Goal: Information Seeking & Learning: Learn about a topic

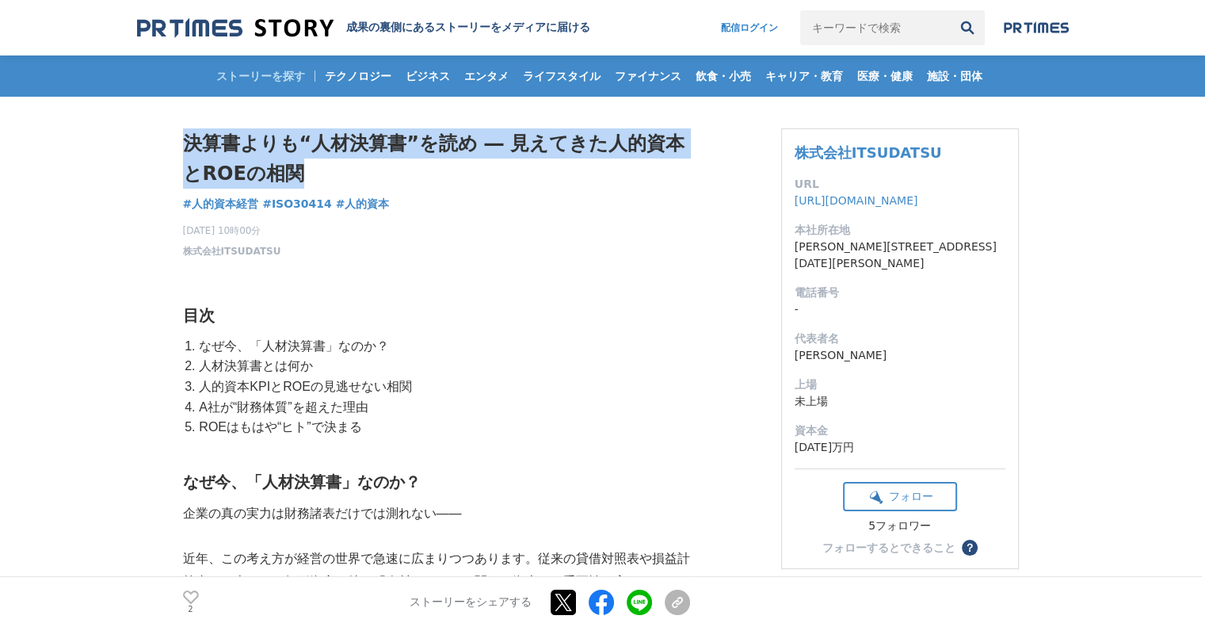
drag, startPoint x: 174, startPoint y: 148, endPoint x: 524, endPoint y: 173, distance: 350.3
click at [524, 173] on h1 "決算書よりも“人材決算書”を読め ― 見えてきた人的資本とROEの相関" at bounding box center [436, 158] width 507 height 61
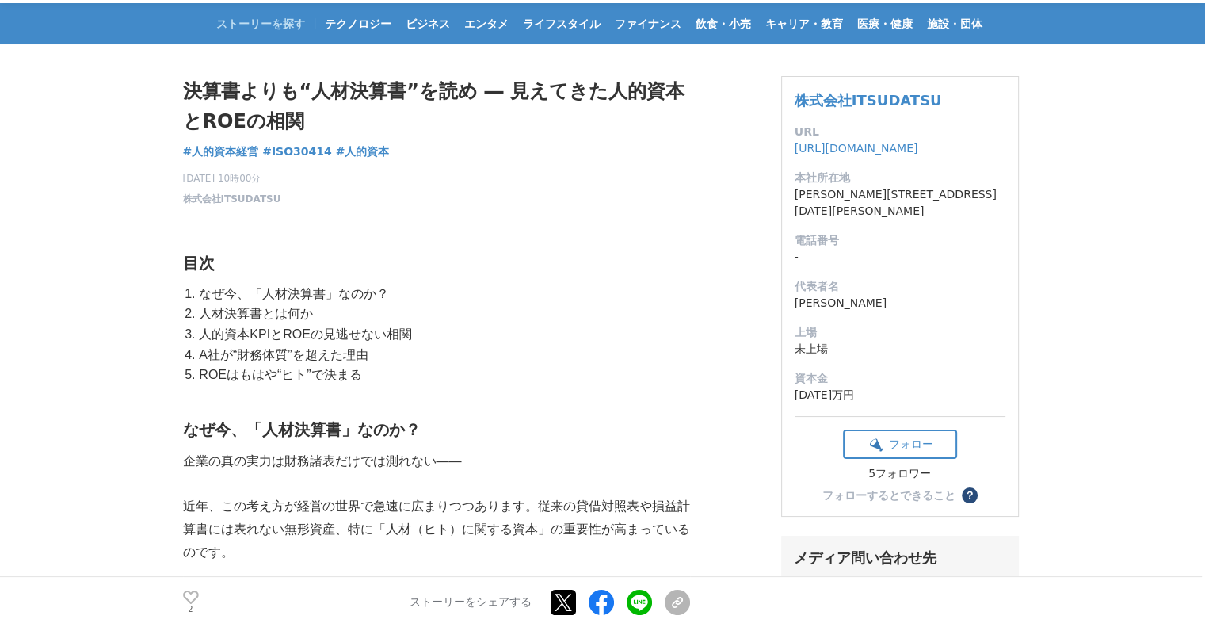
scroll to position [79, 0]
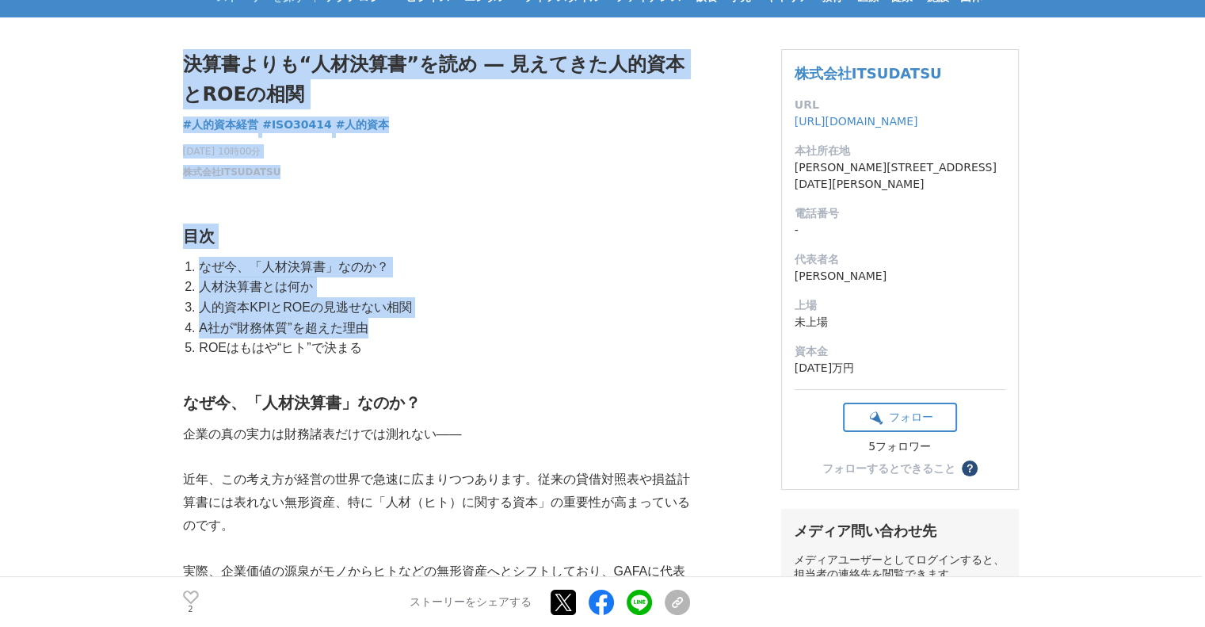
drag, startPoint x: 162, startPoint y: 246, endPoint x: 488, endPoint y: 324, distance: 335.6
click at [488, 324] on li "A社が“財務体質”を超えた理由" at bounding box center [443, 328] width 494 height 21
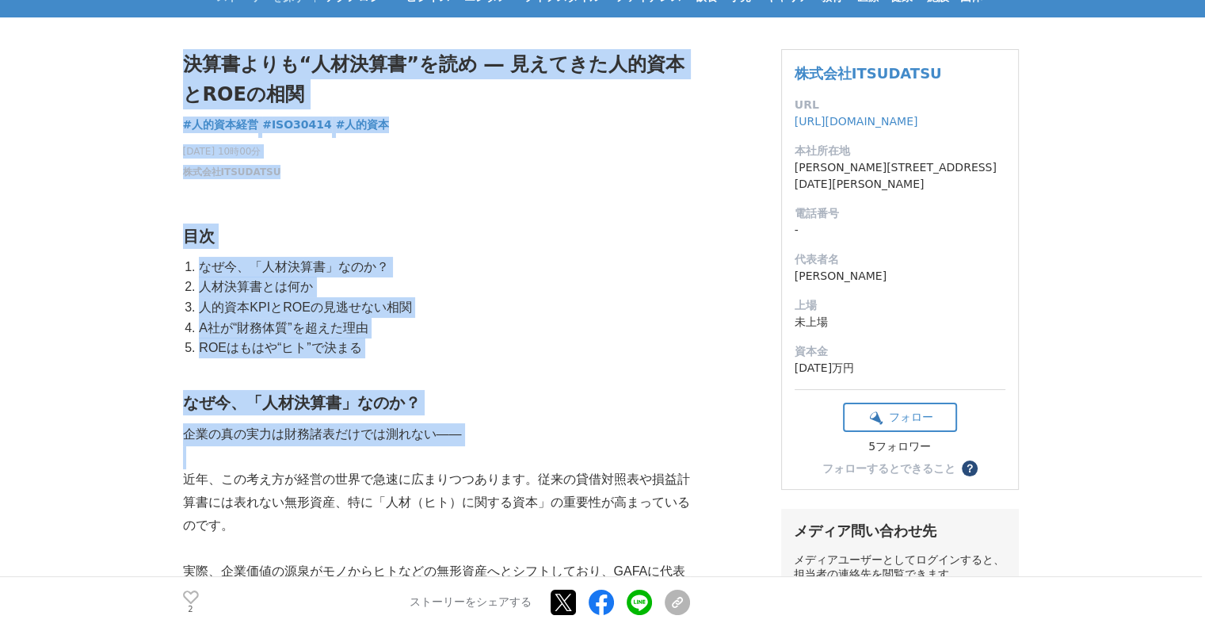
drag, startPoint x: 174, startPoint y: 416, endPoint x: 224, endPoint y: 449, distance: 60.7
drag, startPoint x: 224, startPoint y: 449, endPoint x: 231, endPoint y: 455, distance: 8.4
click at [225, 450] on p at bounding box center [436, 457] width 507 height 23
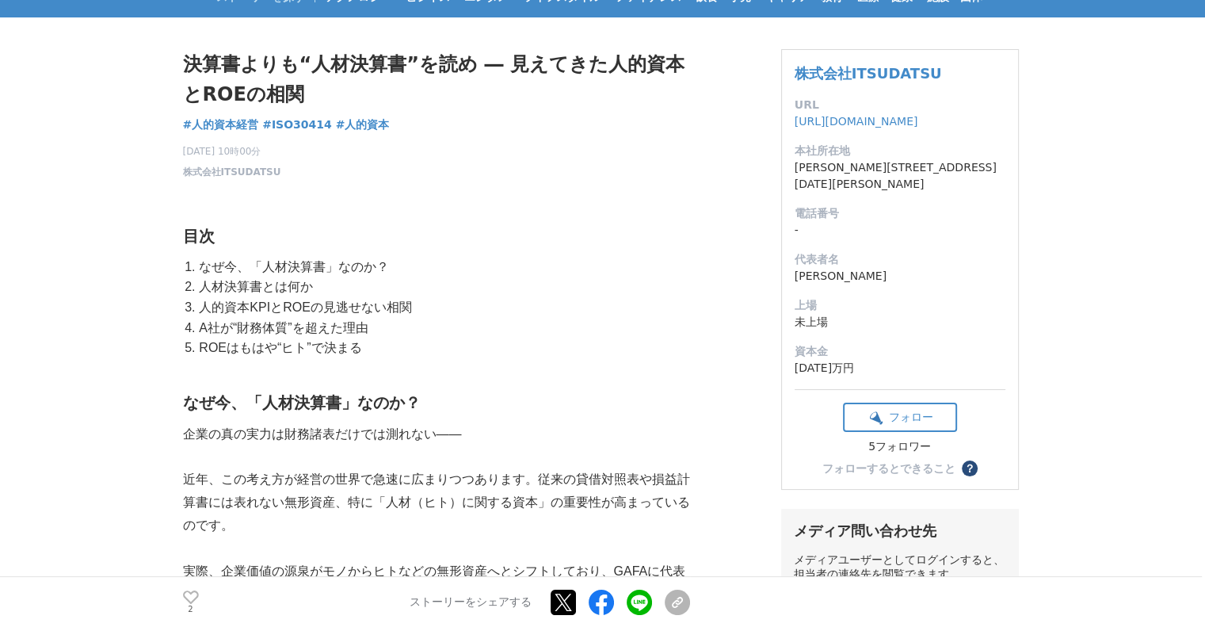
click at [416, 522] on p "近年、この考え方が経営の世界で急速に広まりつつあります。従来の貸借対照表や損益計算書には表れない無形資産、特に「人材（ヒト）に関する資本」の重要性が高まってい…" at bounding box center [436, 502] width 507 height 68
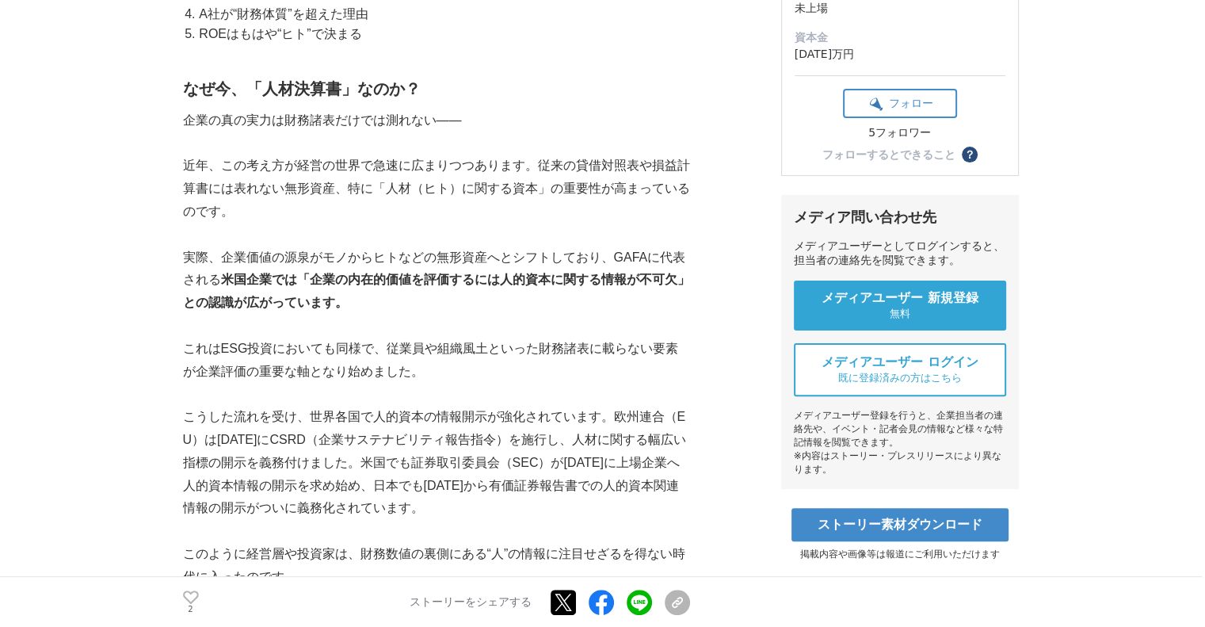
scroll to position [396, 0]
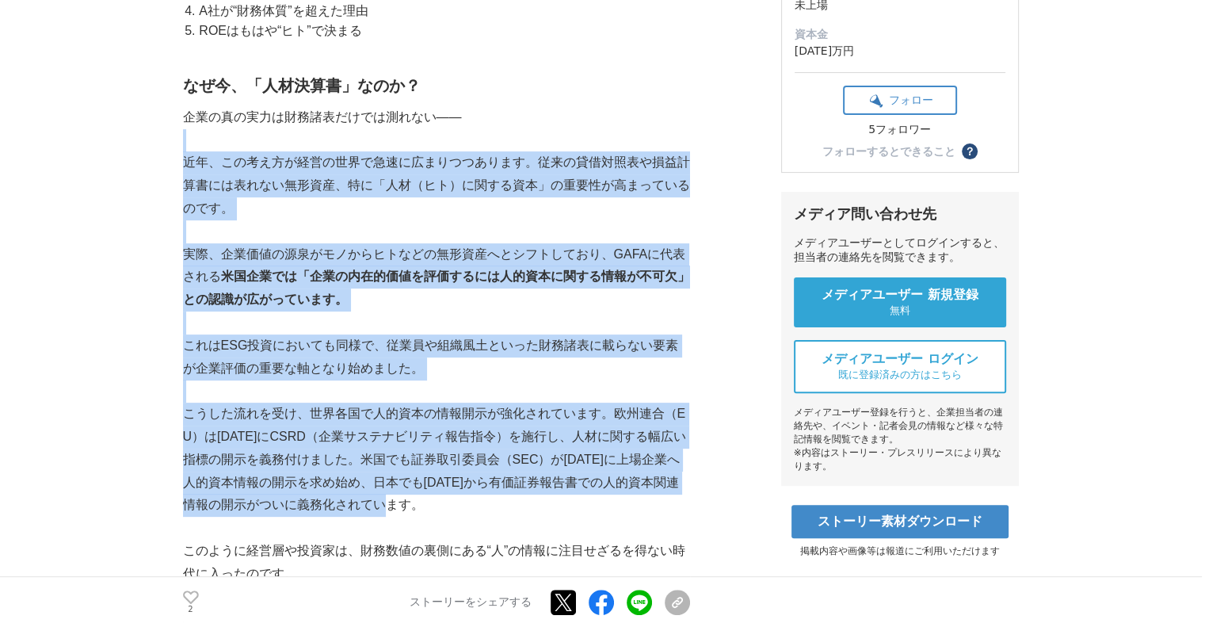
drag, startPoint x: 187, startPoint y: 134, endPoint x: 445, endPoint y: 502, distance: 449.4
click at [445, 502] on p "こうした流れを受け、世界各国で人的資本の情報開示が強化されています。欧州連合（EU）は[DATE]にCSRD（企業サステナビリティ報告指令）を施行し、人材に関…" at bounding box center [436, 460] width 507 height 114
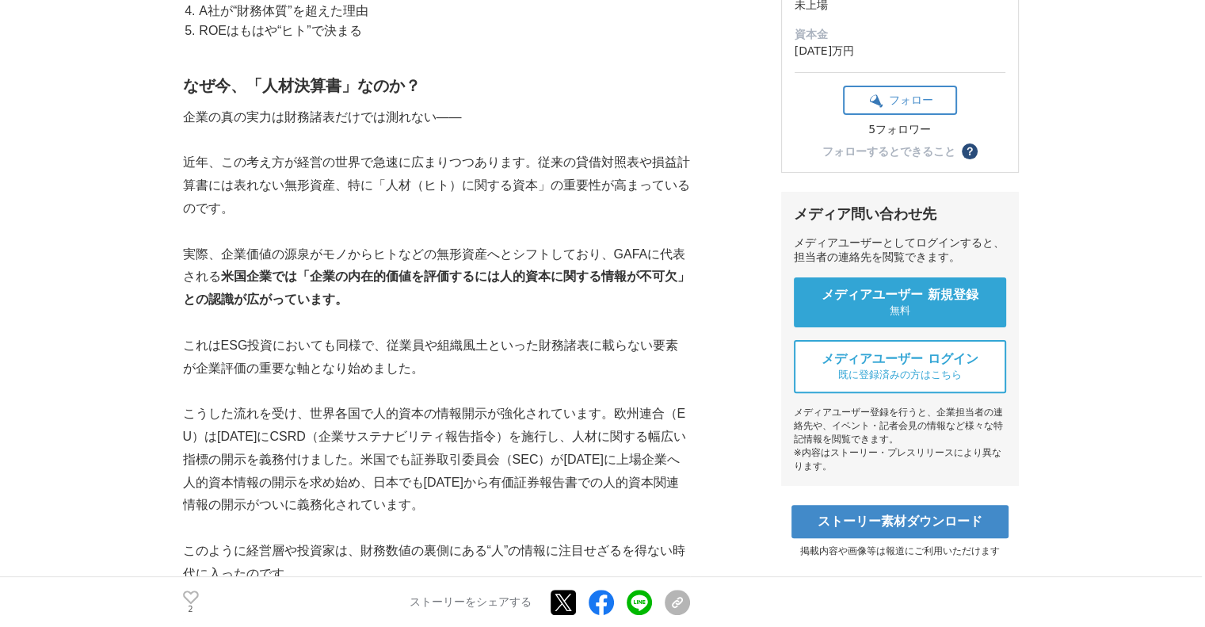
scroll to position [555, 0]
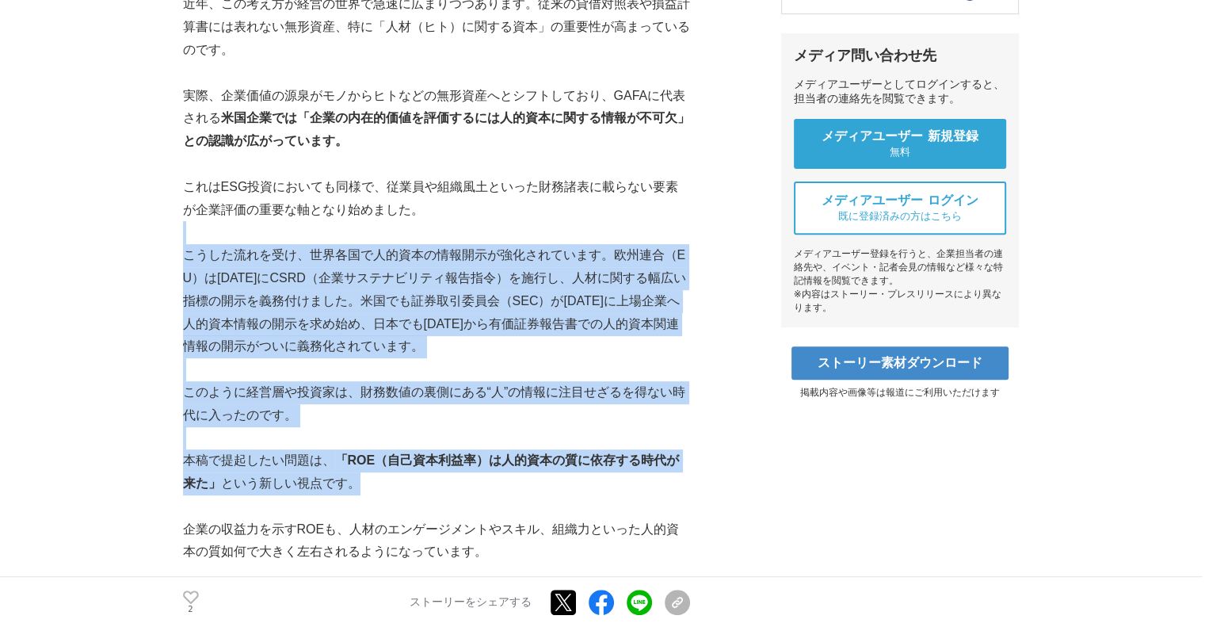
drag, startPoint x: 232, startPoint y: 237, endPoint x: 645, endPoint y: 475, distance: 476.8
click at [645, 475] on p "本稿で提起したい問題は、 「ROE（自己資本利益率）は人的資本の質に依存する時代が来た」 という新しい視点です。" at bounding box center [436, 472] width 507 height 46
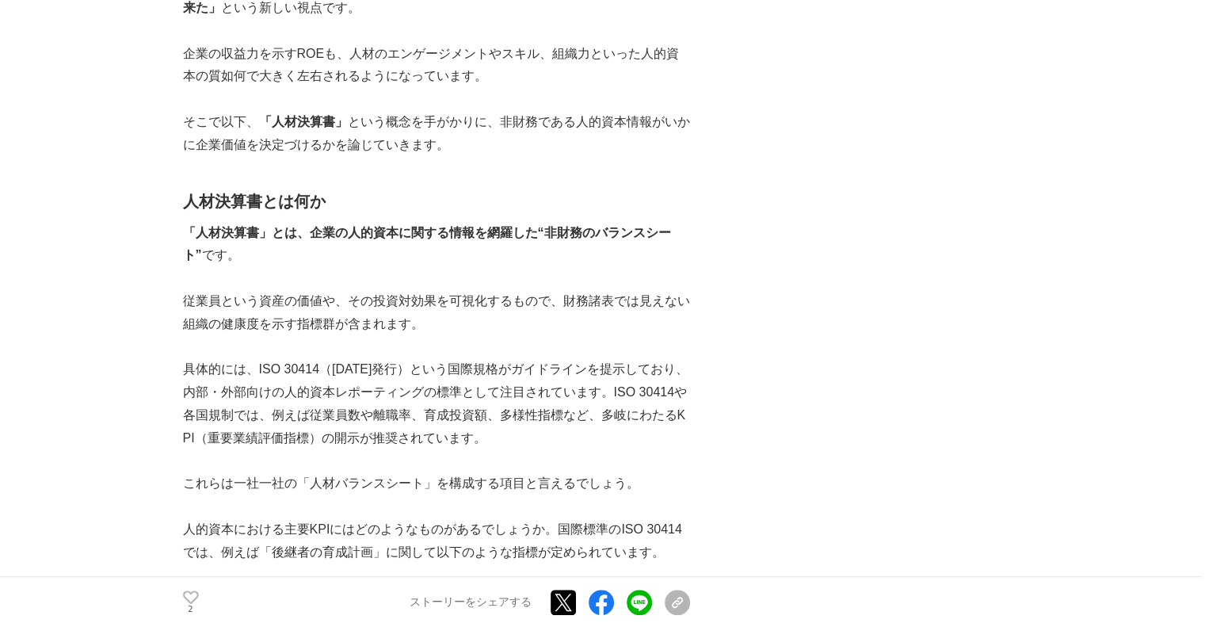
scroll to position [1109, 0]
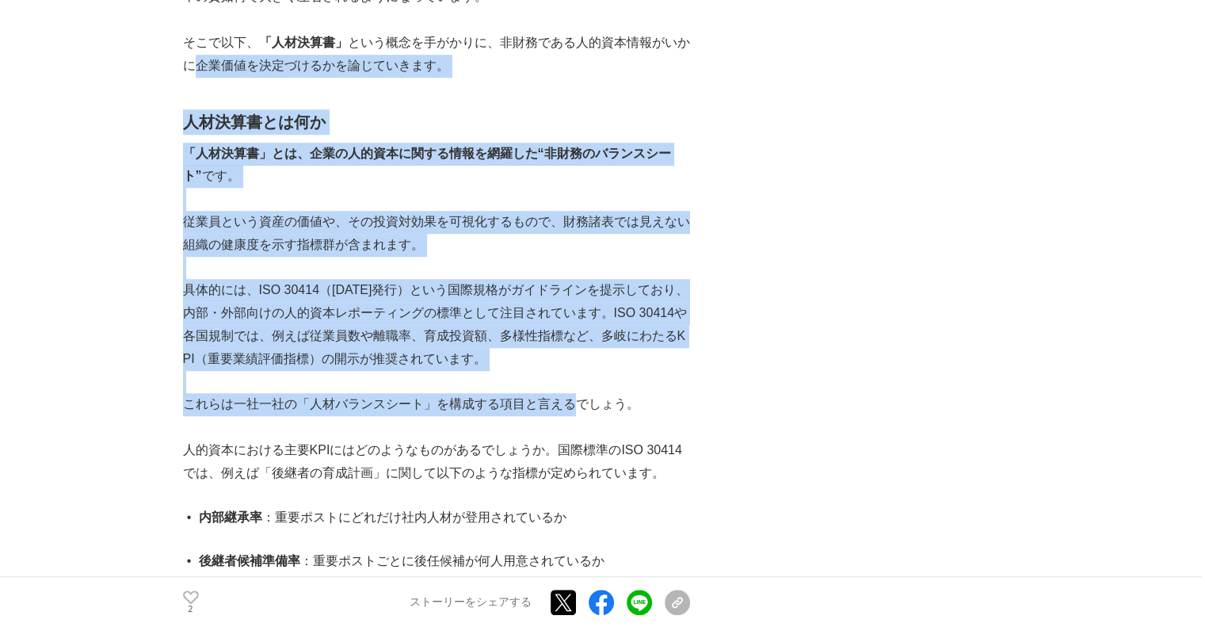
drag, startPoint x: 190, startPoint y: 74, endPoint x: 573, endPoint y: 412, distance: 510.9
click at [574, 414] on p "これらは一社一社の「人材バランスシート」を構成する項目と言えるでしょう。" at bounding box center [436, 404] width 507 height 23
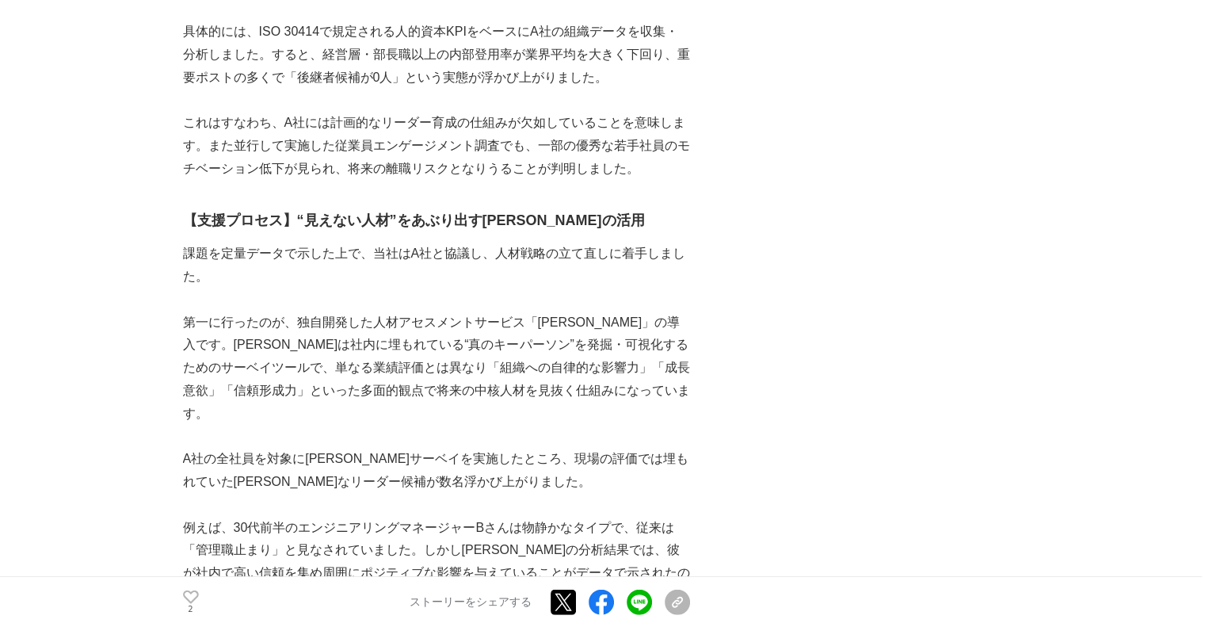
scroll to position [3804, 0]
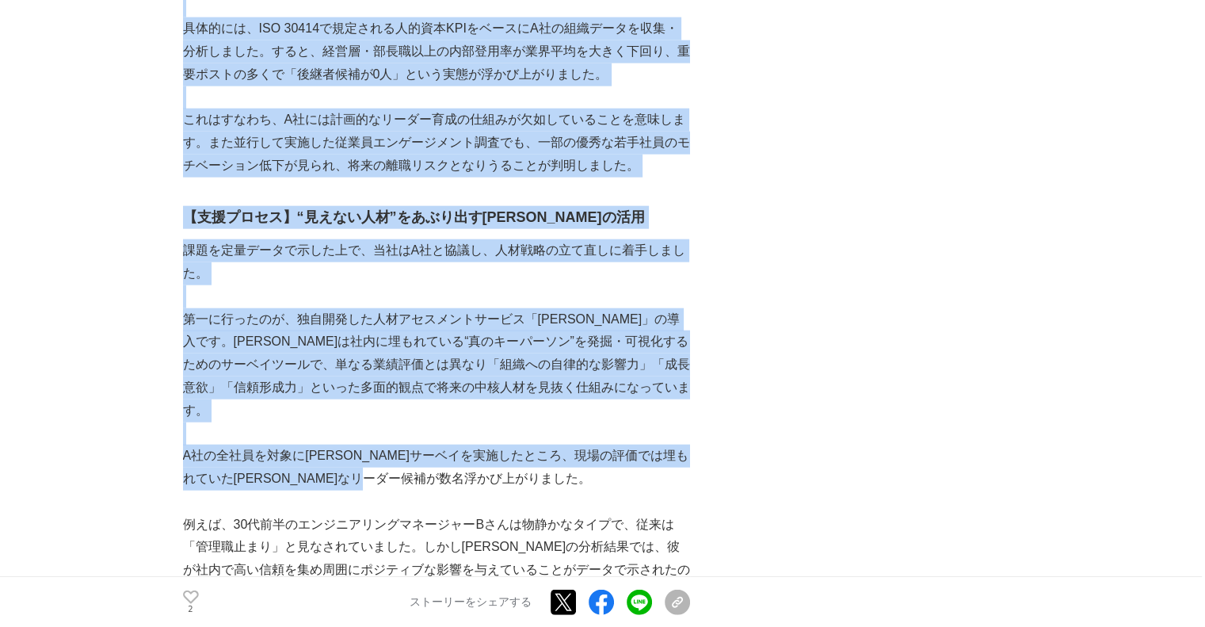
drag, startPoint x: 178, startPoint y: 136, endPoint x: 587, endPoint y: 467, distance: 526.9
click at [587, 467] on main "決算書よりも“人材決算書”を読め ― 見えてきた人的資本と[PERSON_NAME]の相関 人的資本経営 #人的資本経営 #ISO30414 #人的資本 2" at bounding box center [602, 261] width 1205 height 7936
click at [587, 467] on p "A社の全社員を対象に[PERSON_NAME]サーベイを実施したところ、現場の評価では埋もれていた[PERSON_NAME]なリーダー候補が数名浮かび上がりま…" at bounding box center [436, 468] width 507 height 46
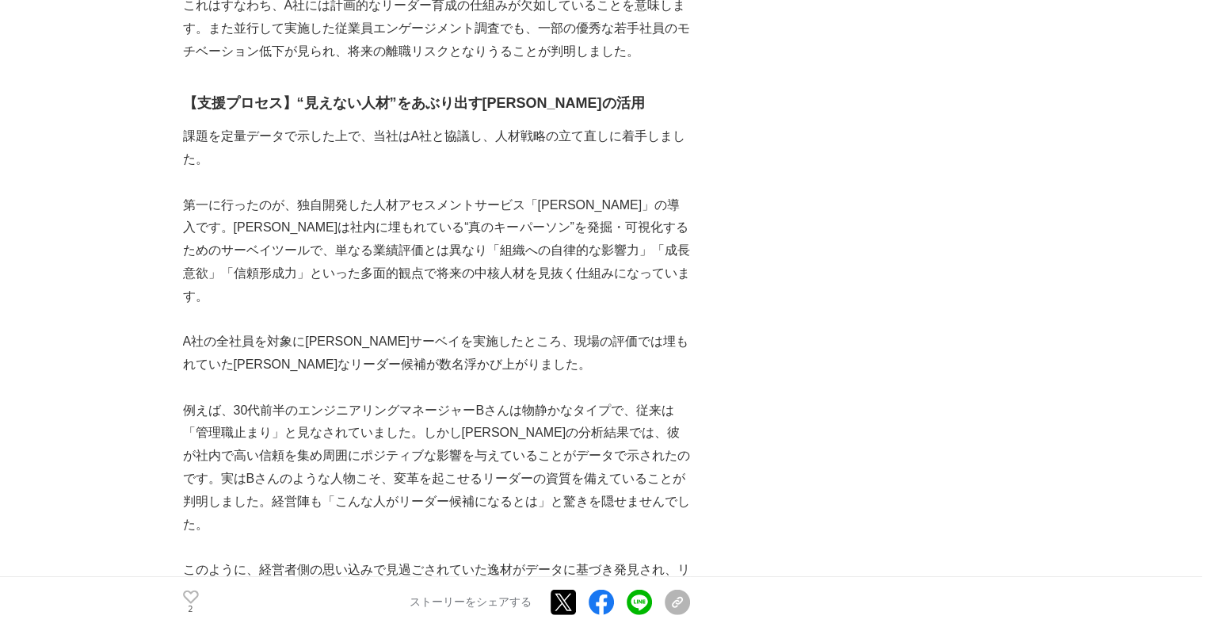
scroll to position [4042, 0]
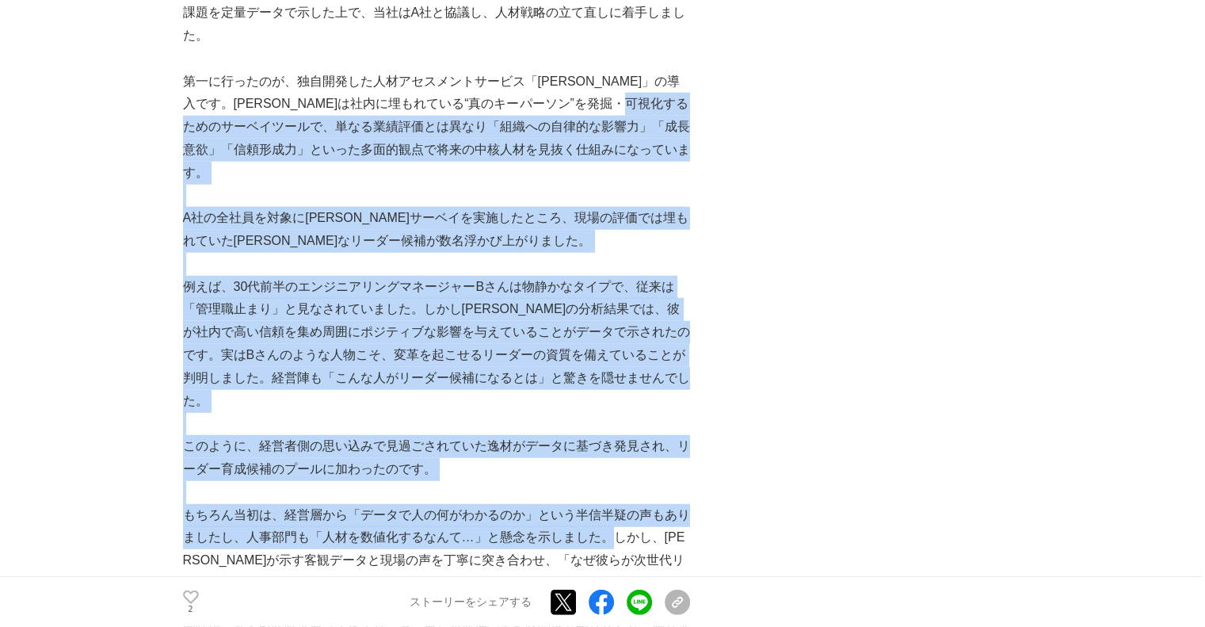
drag, startPoint x: 190, startPoint y: 120, endPoint x: 615, endPoint y: 503, distance: 572.3
click at [615, 504] on p "もちろん当初は、経営層から「データで人の何がわかるのか」という半信半疑の声もありましたし、人事部門も「人材を数値化するなんて…」と懸念を示しました。しかし、[…" at bounding box center [436, 549] width 507 height 91
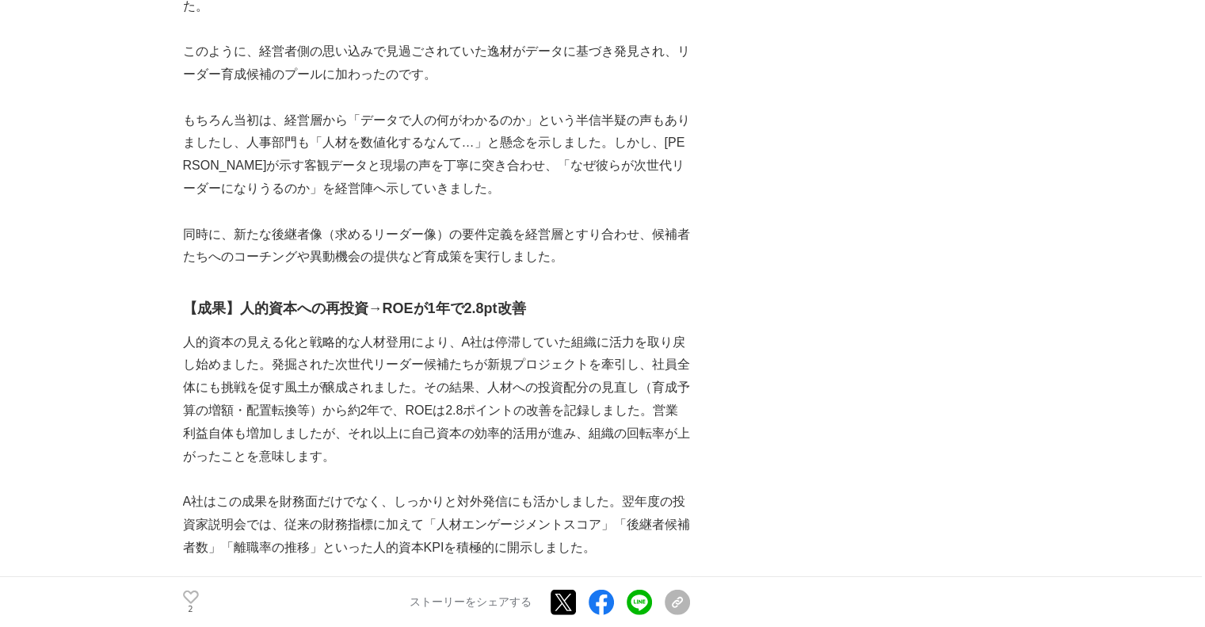
scroll to position [4438, 0]
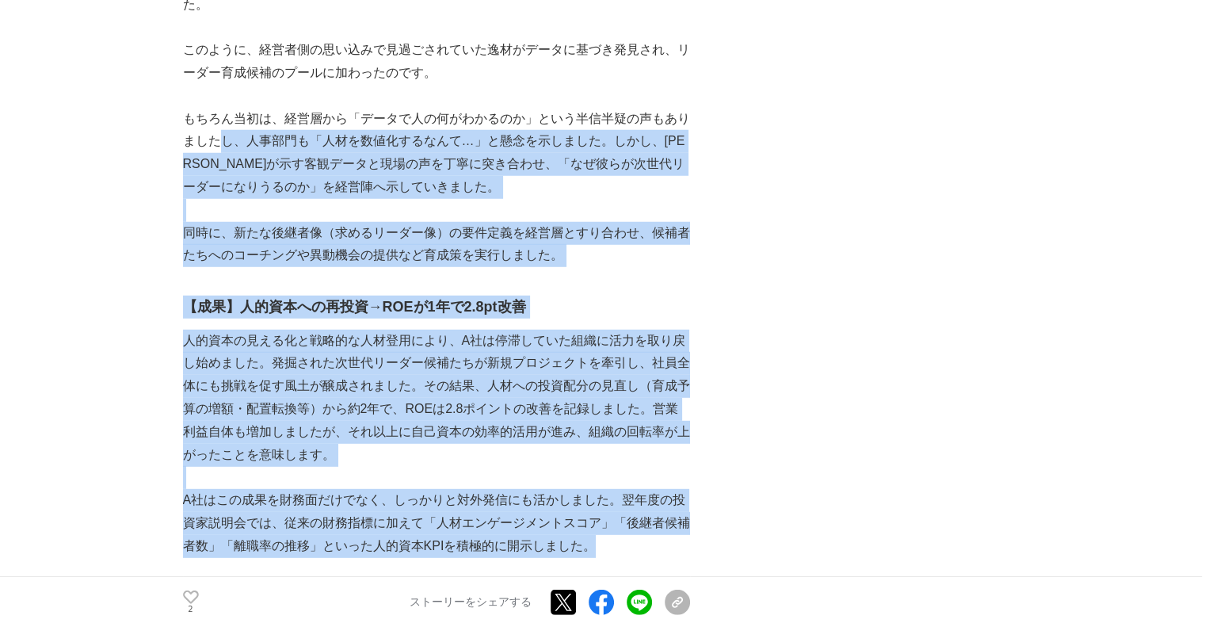
drag, startPoint x: 227, startPoint y: 90, endPoint x: 640, endPoint y: 512, distance: 590.6
click at [640, 512] on p "A社はこの成果を財務面だけでなく、しっかりと対外発信にも活かしました。翌年度の投資家説明会では、従来の財務指標に加えて「人材エンゲージメントスコア」「後継者候…" at bounding box center [436, 523] width 507 height 68
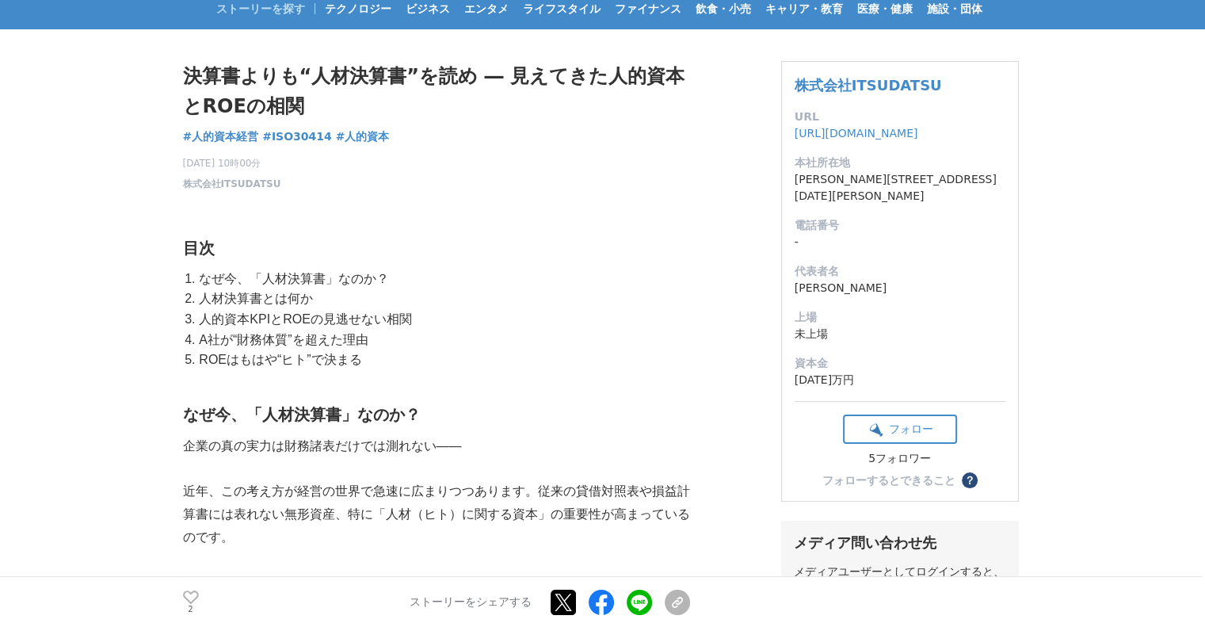
scroll to position [0, 0]
